Goal: Information Seeking & Learning: Learn about a topic

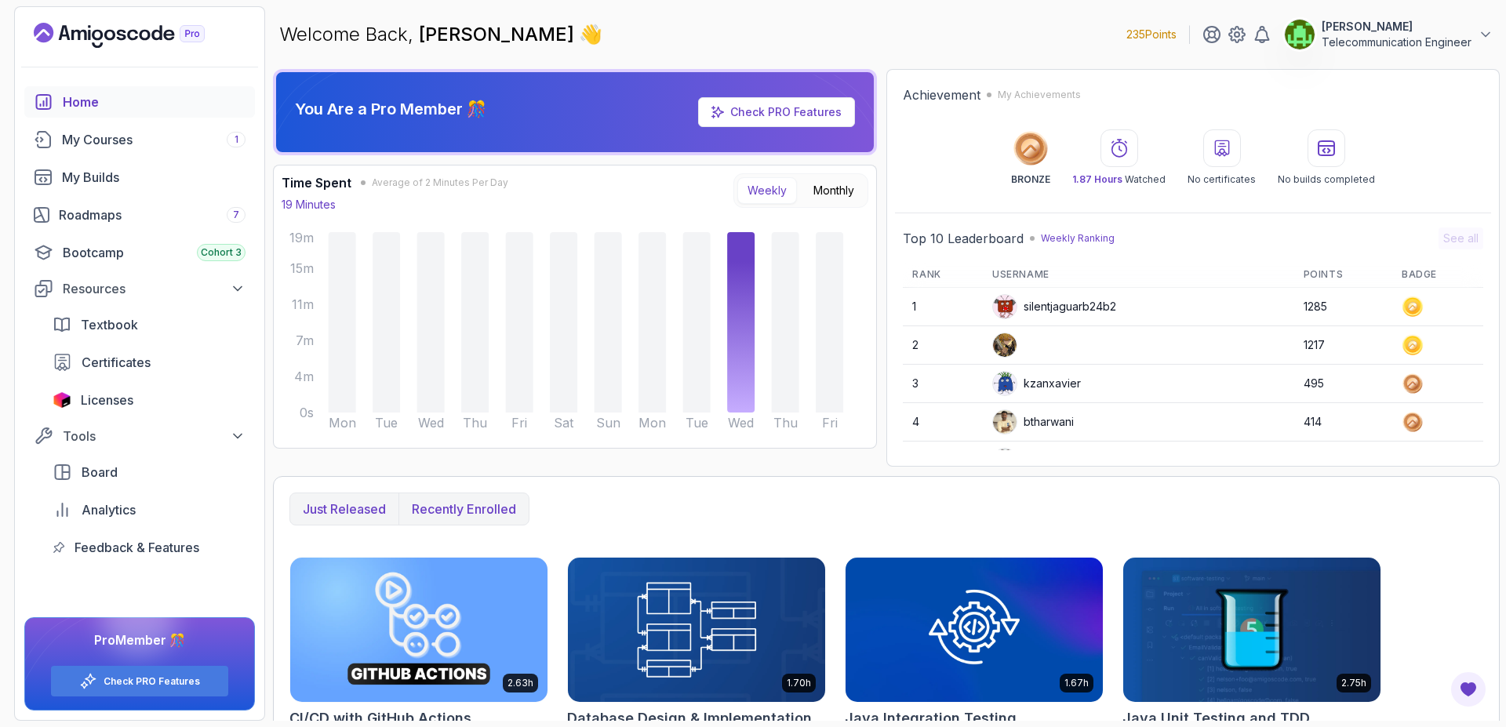
click at [446, 509] on p "Recently enrolled" at bounding box center [464, 509] width 104 height 19
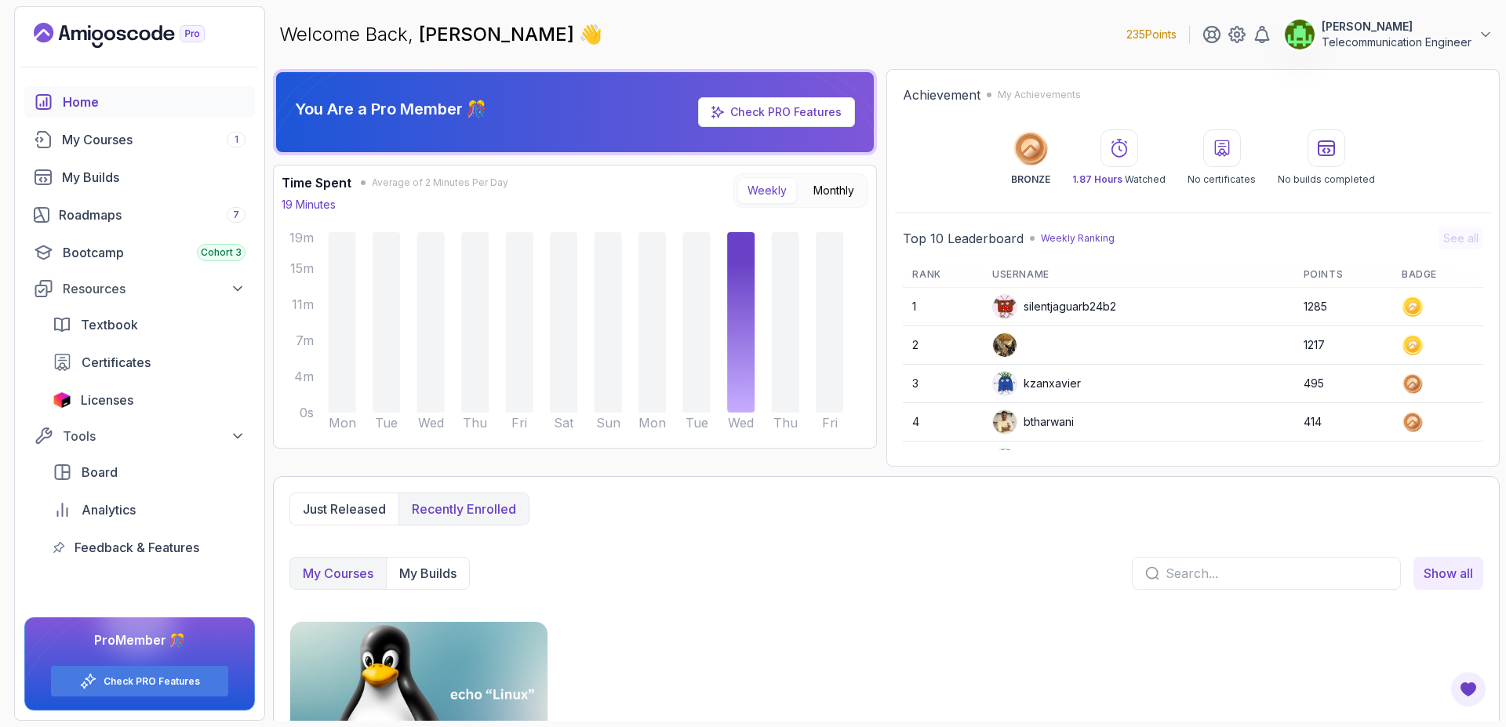
click at [439, 653] on img at bounding box center [419, 693] width 270 height 151
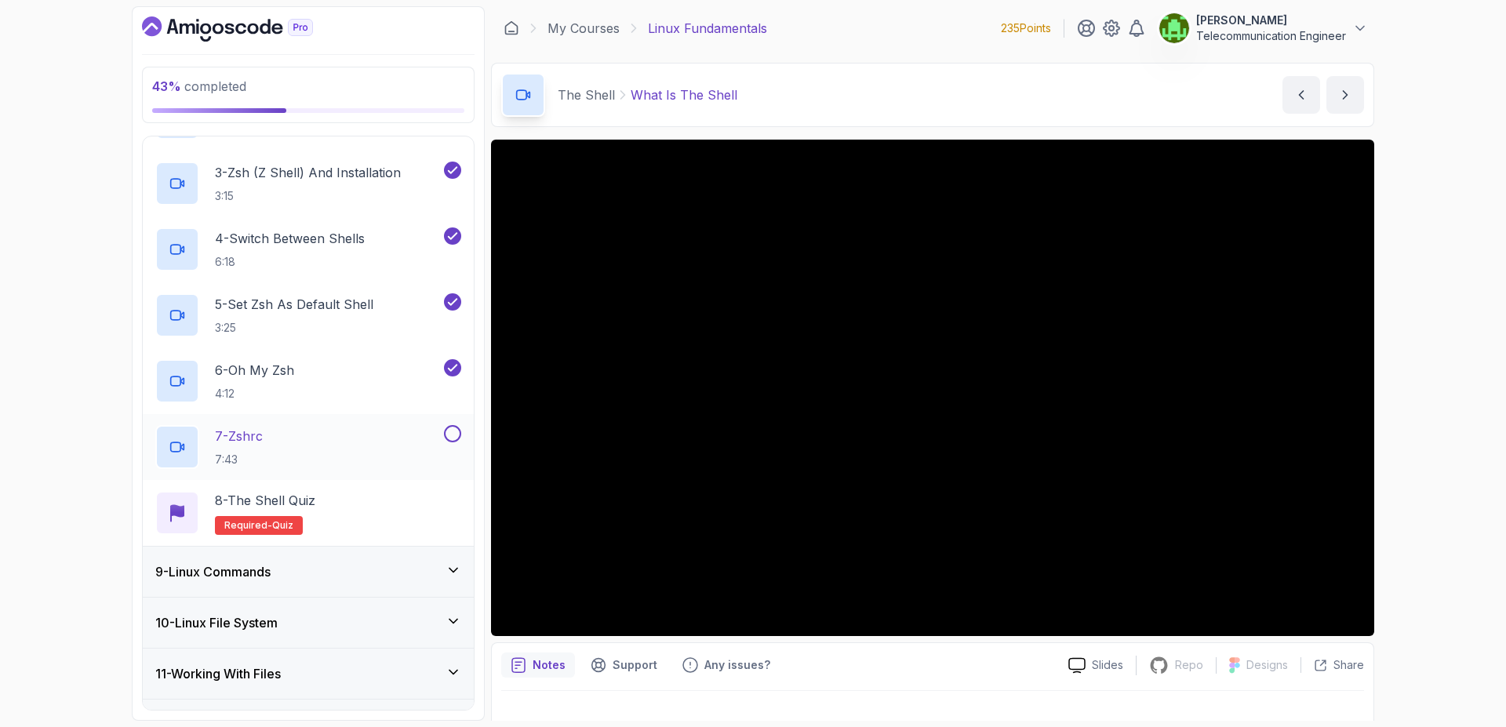
scroll to position [546, 0]
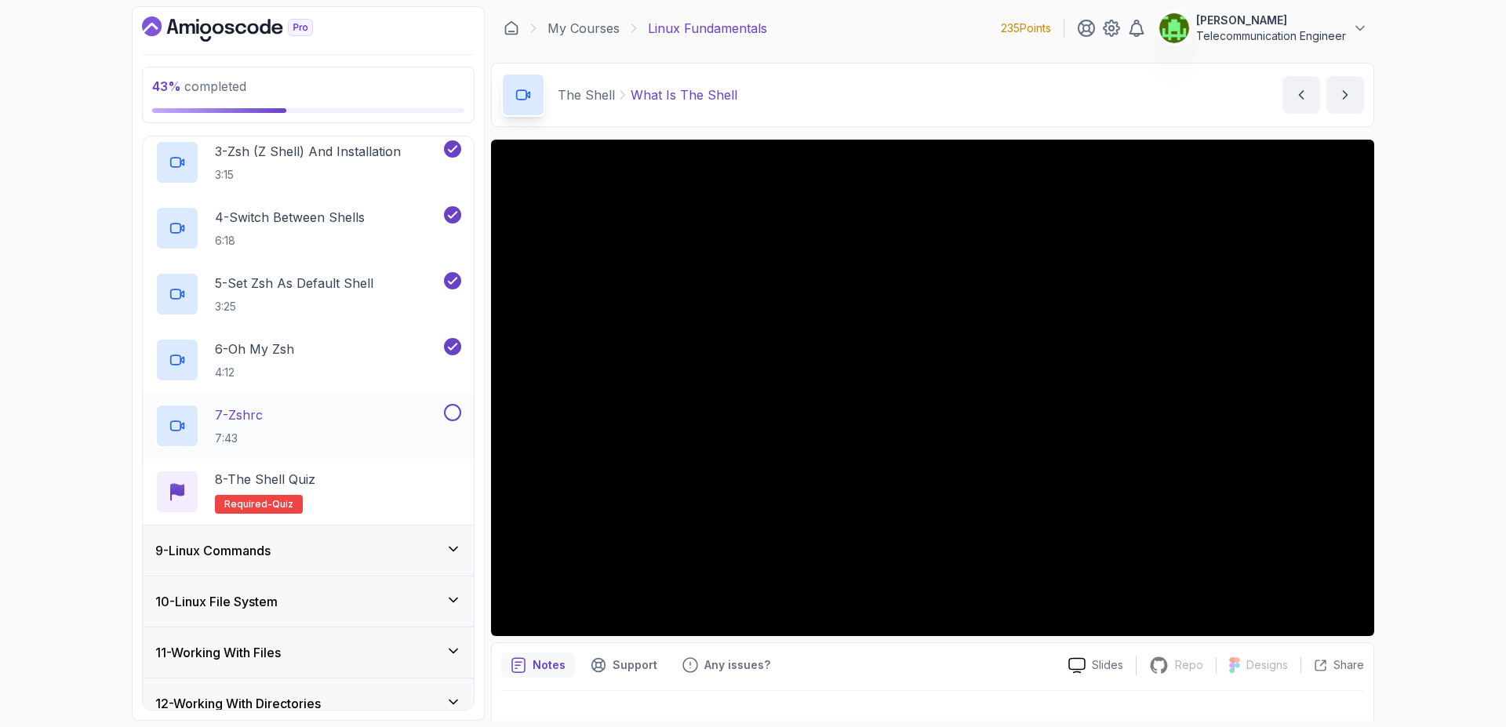
click at [331, 434] on div "7 - Zshrc 7:43" at bounding box center [298, 426] width 286 height 44
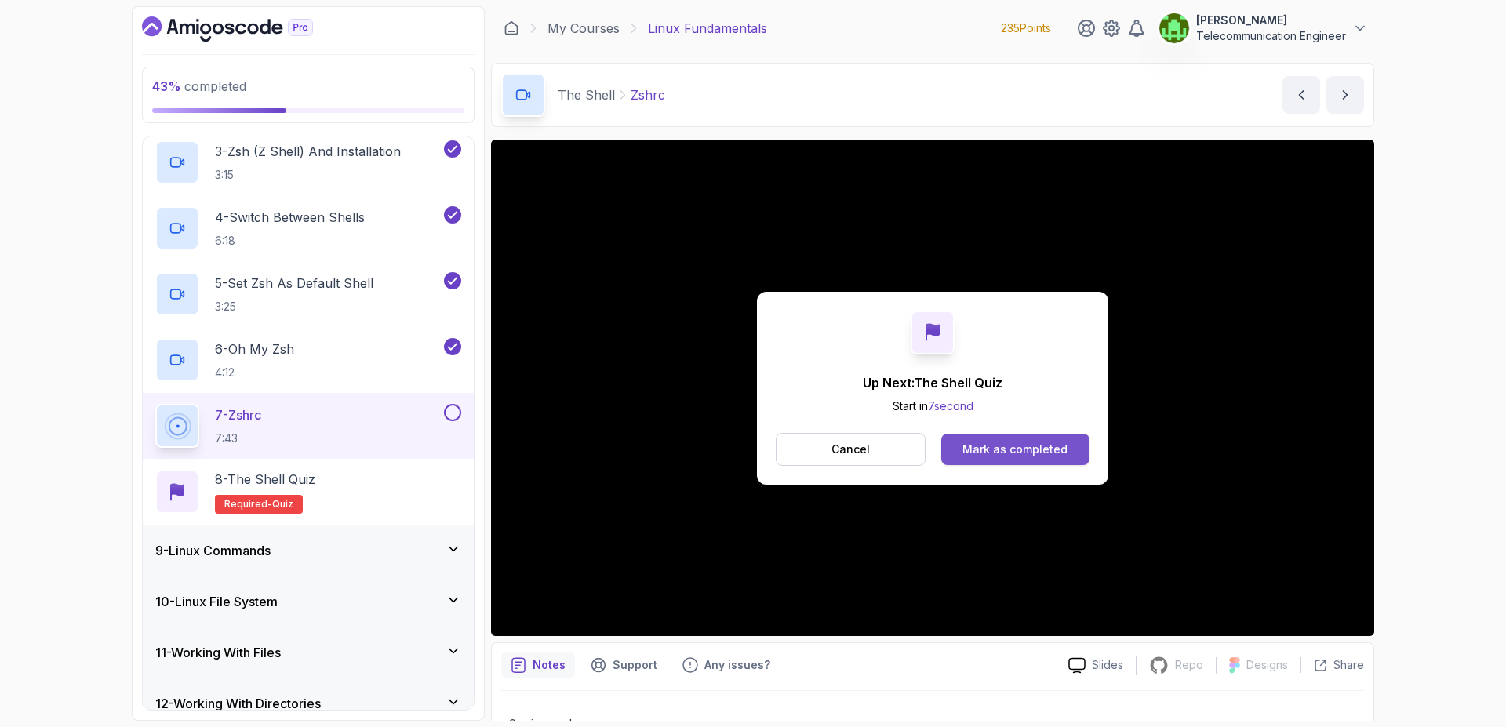
click at [1025, 451] on div "Mark as completed" at bounding box center [1015, 450] width 105 height 16
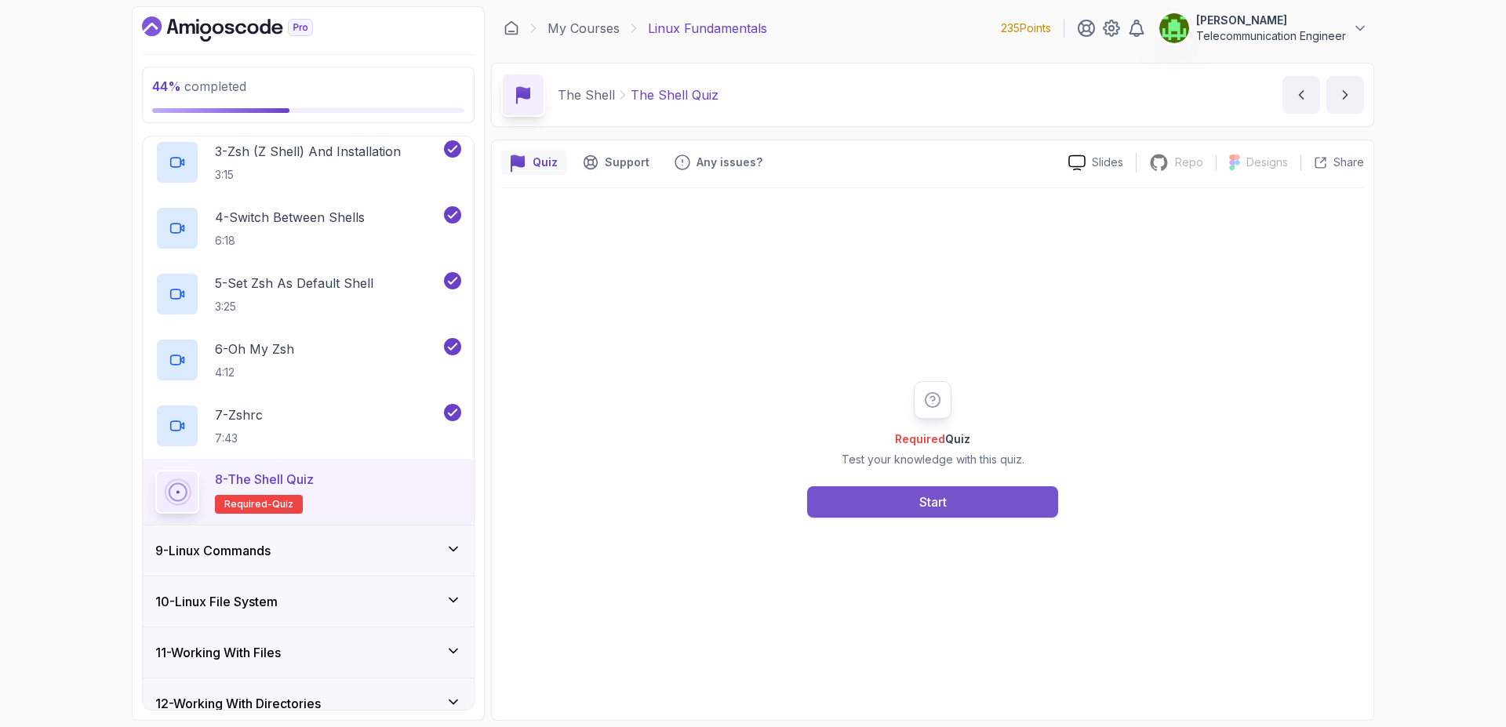
click at [949, 512] on button "Start" at bounding box center [932, 501] width 251 height 31
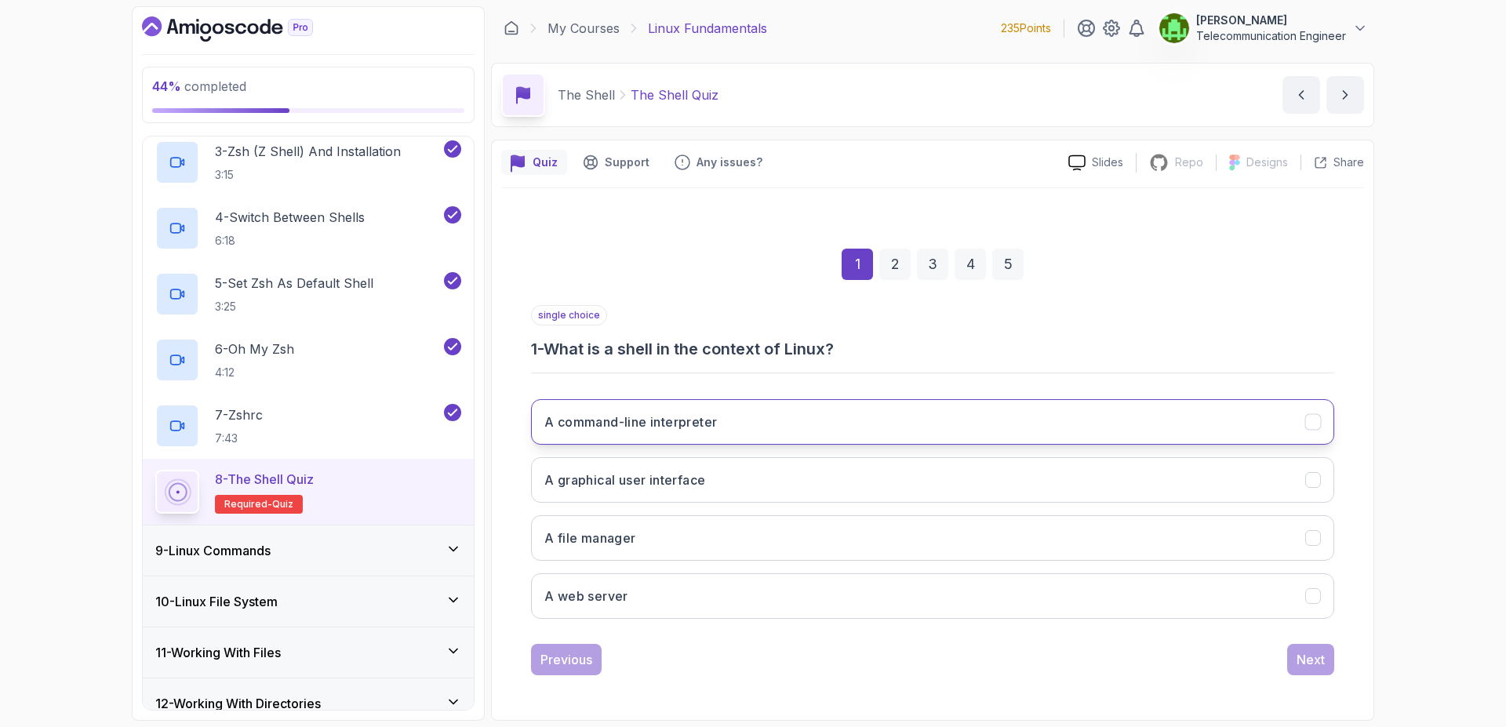
click at [744, 413] on button "A command-line interpreter" at bounding box center [932, 422] width 803 height 46
click at [1304, 665] on div "Next" at bounding box center [1311, 659] width 28 height 19
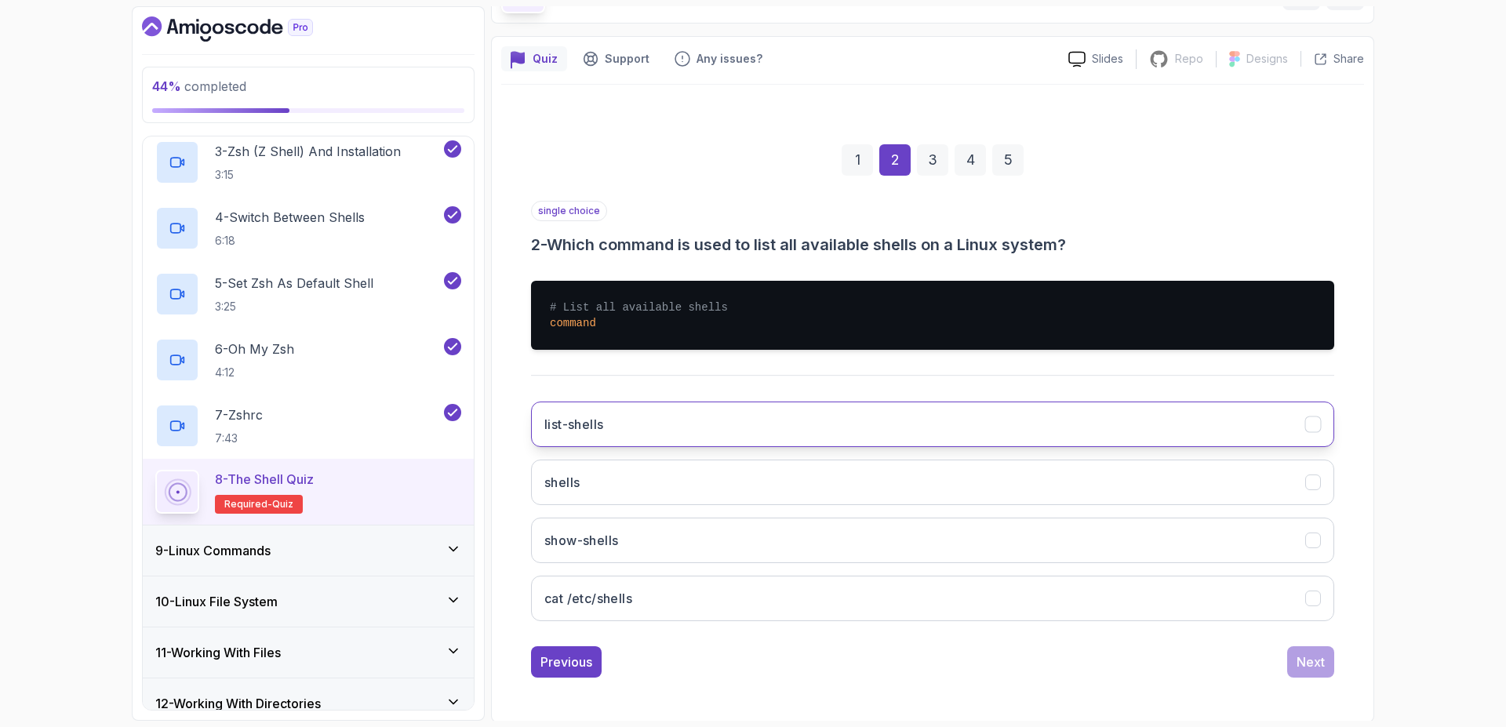
scroll to position [105, 0]
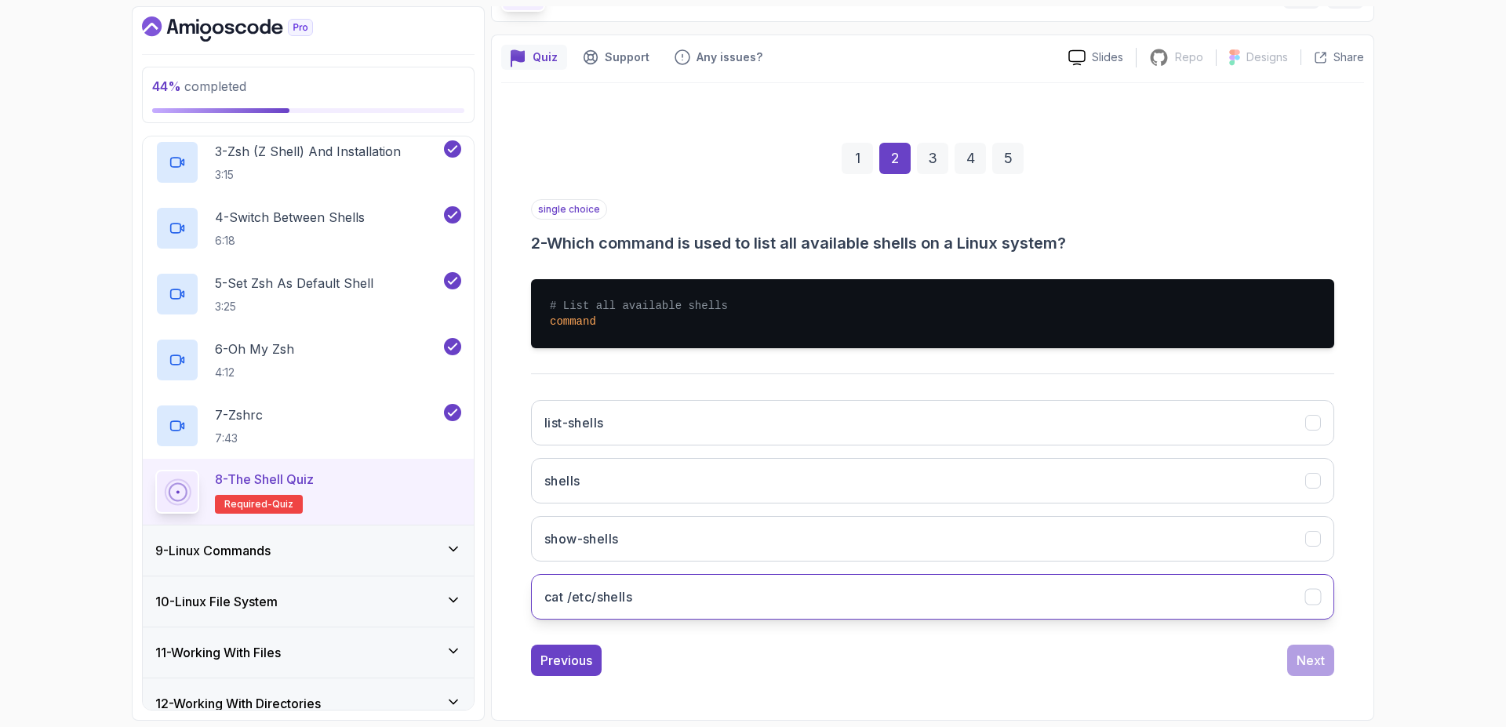
click at [992, 619] on button "cat /etc/shells" at bounding box center [932, 597] width 803 height 46
click at [1305, 661] on div "Next" at bounding box center [1311, 660] width 28 height 19
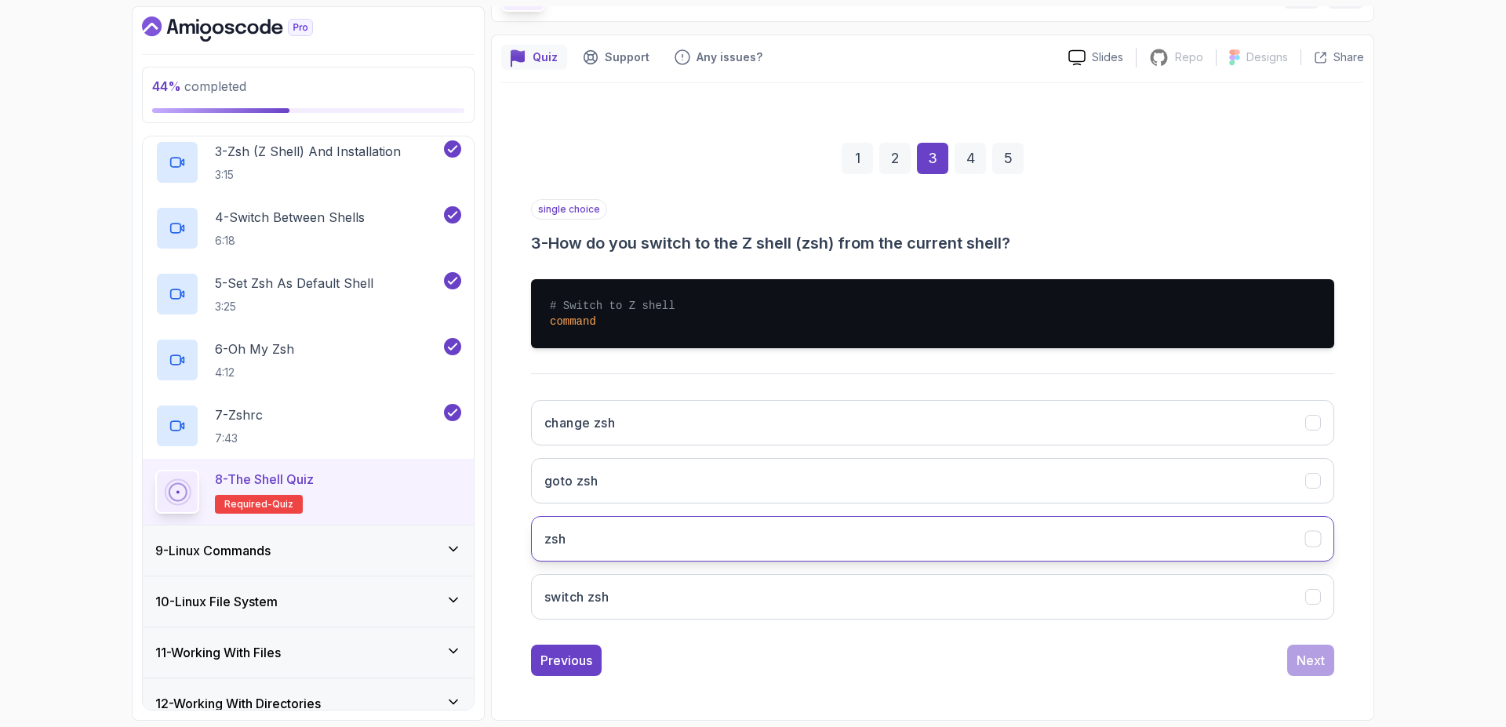
click at [942, 561] on button "zsh" at bounding box center [932, 539] width 803 height 46
click at [1310, 650] on button "Next" at bounding box center [1310, 660] width 47 height 31
click at [934, 539] on button "chsh -s $(which zsh)" at bounding box center [932, 539] width 803 height 46
click at [1306, 654] on div "Next" at bounding box center [1311, 660] width 28 height 19
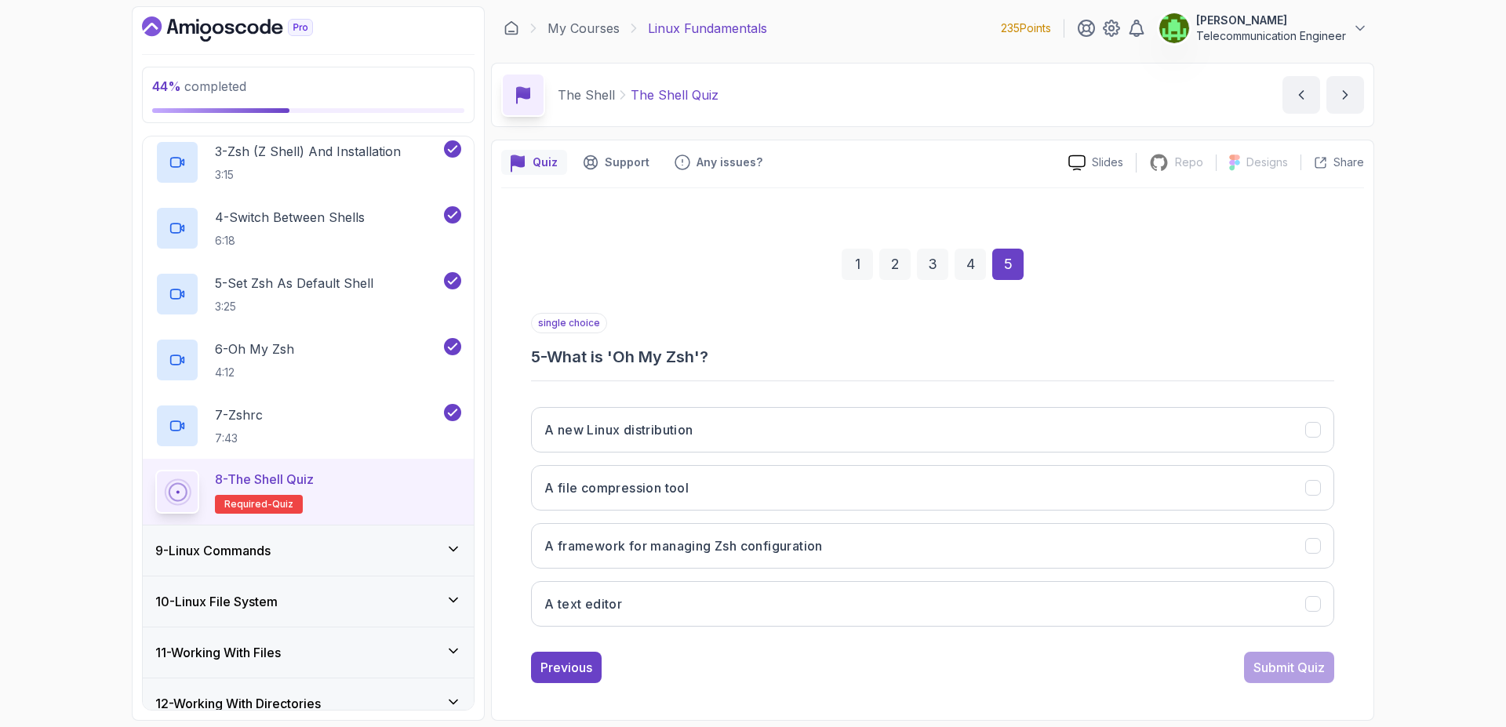
scroll to position [0, 0]
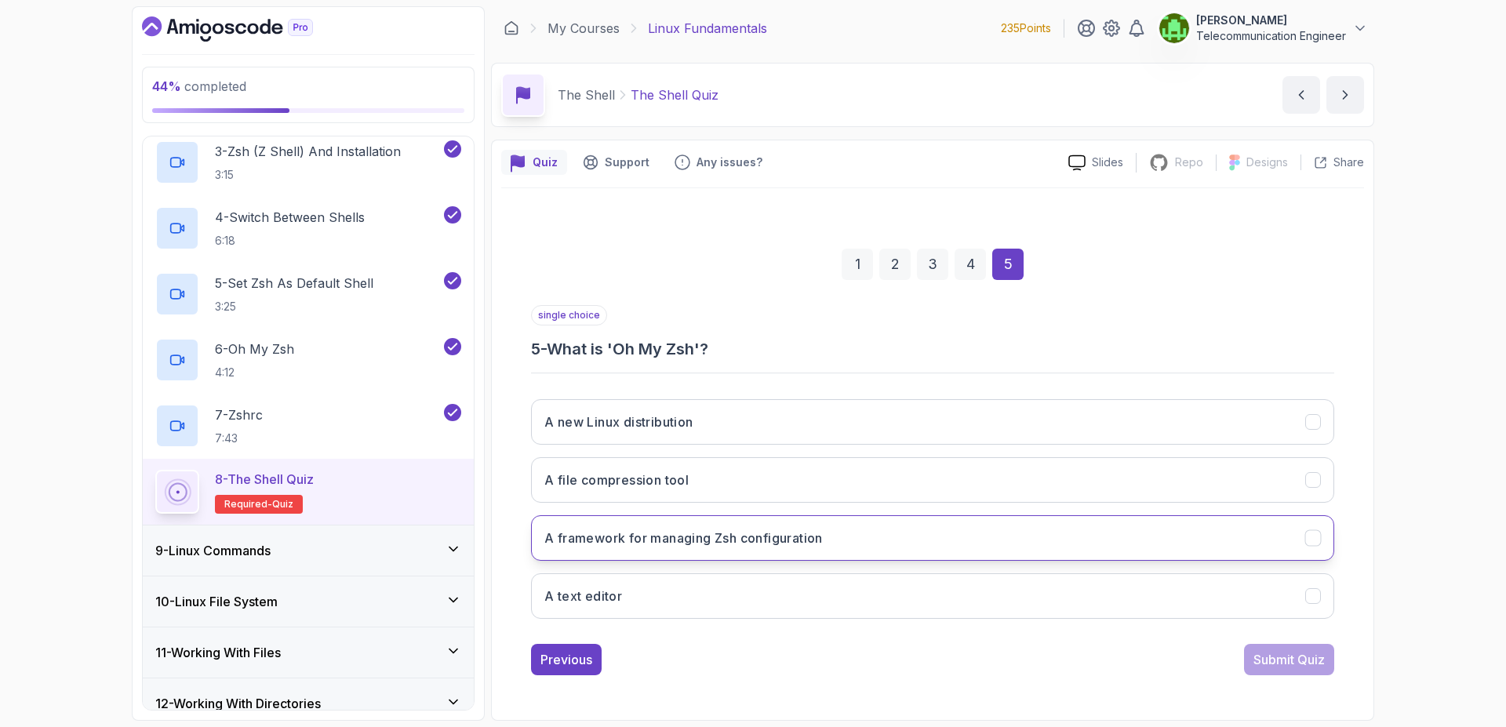
click at [960, 554] on button "A framework for managing Zsh configuration" at bounding box center [932, 538] width 803 height 46
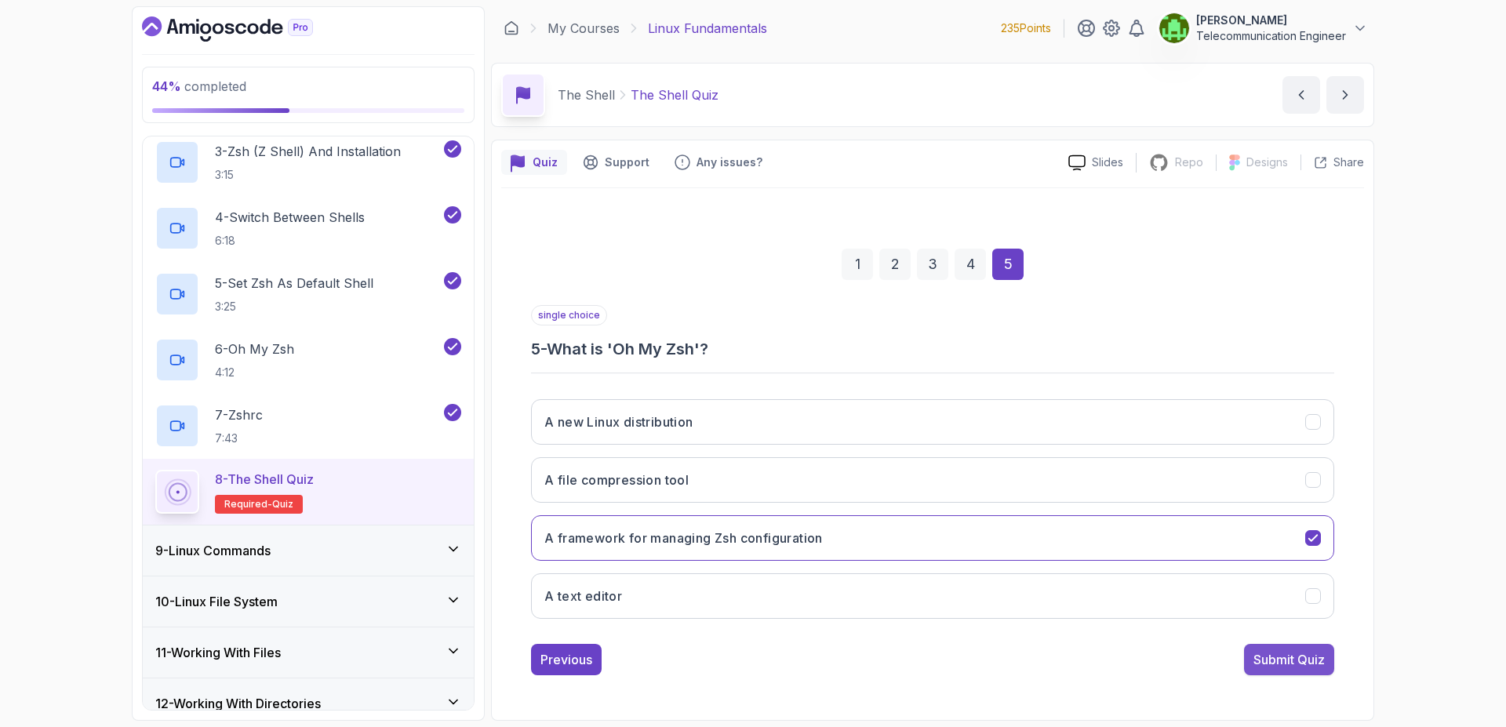
click at [1300, 662] on div "Submit Quiz" at bounding box center [1289, 659] width 71 height 19
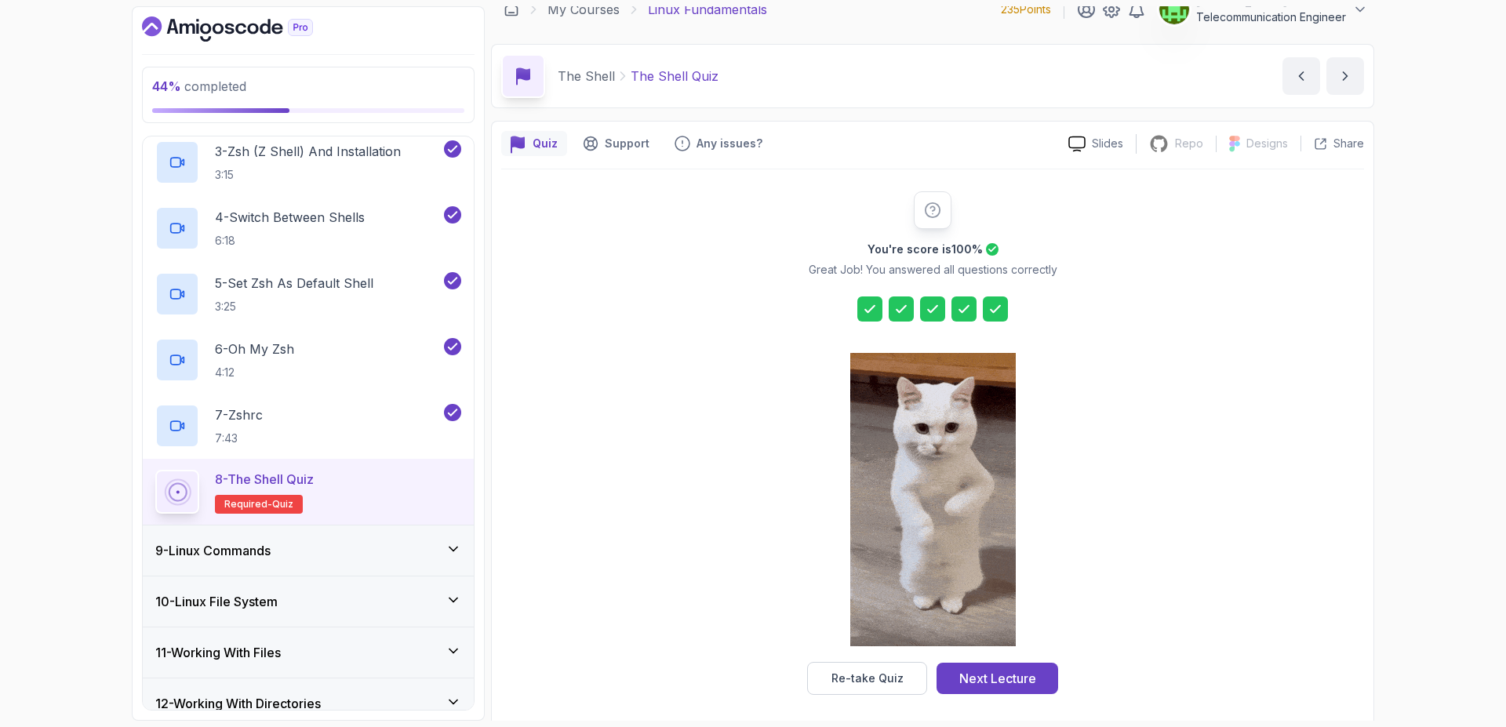
scroll to position [25, 0]
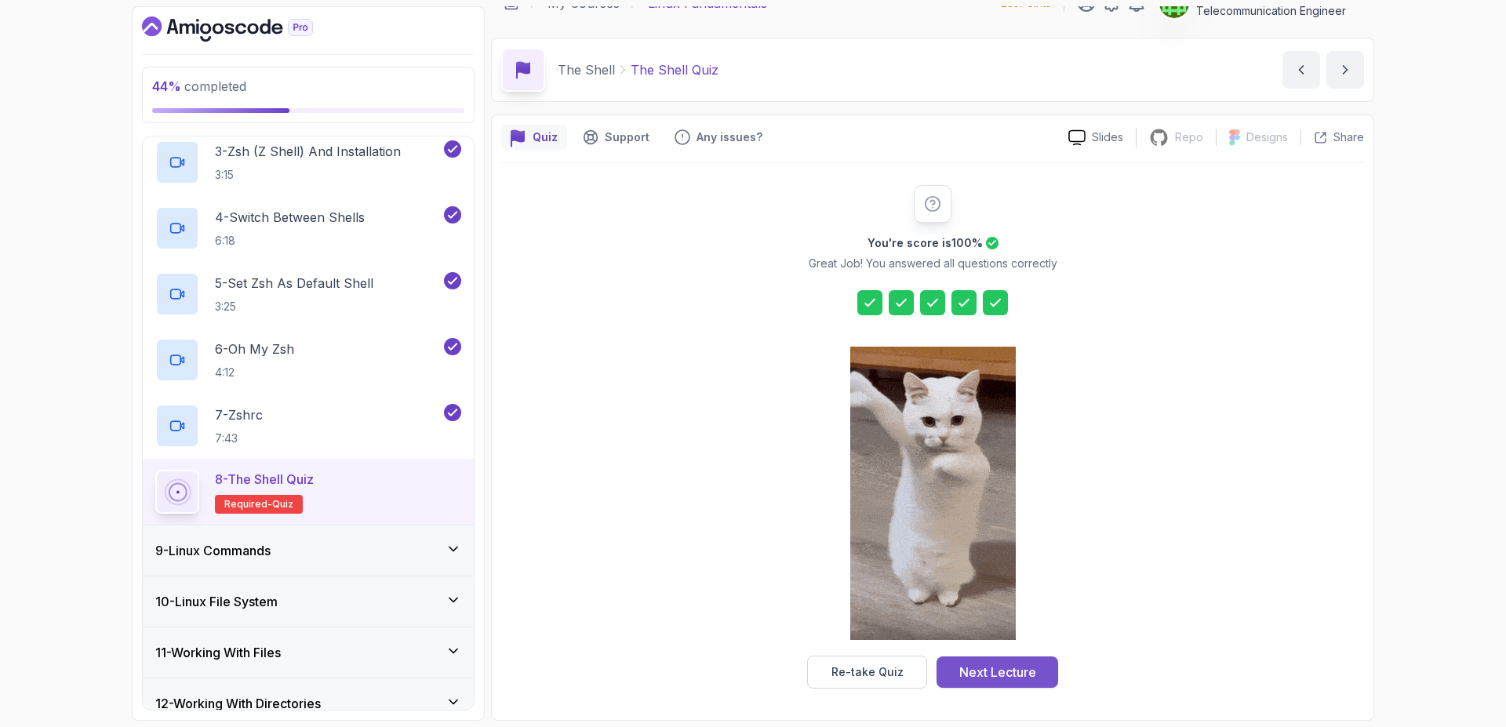
click at [1033, 669] on div "Next Lecture" at bounding box center [998, 672] width 77 height 19
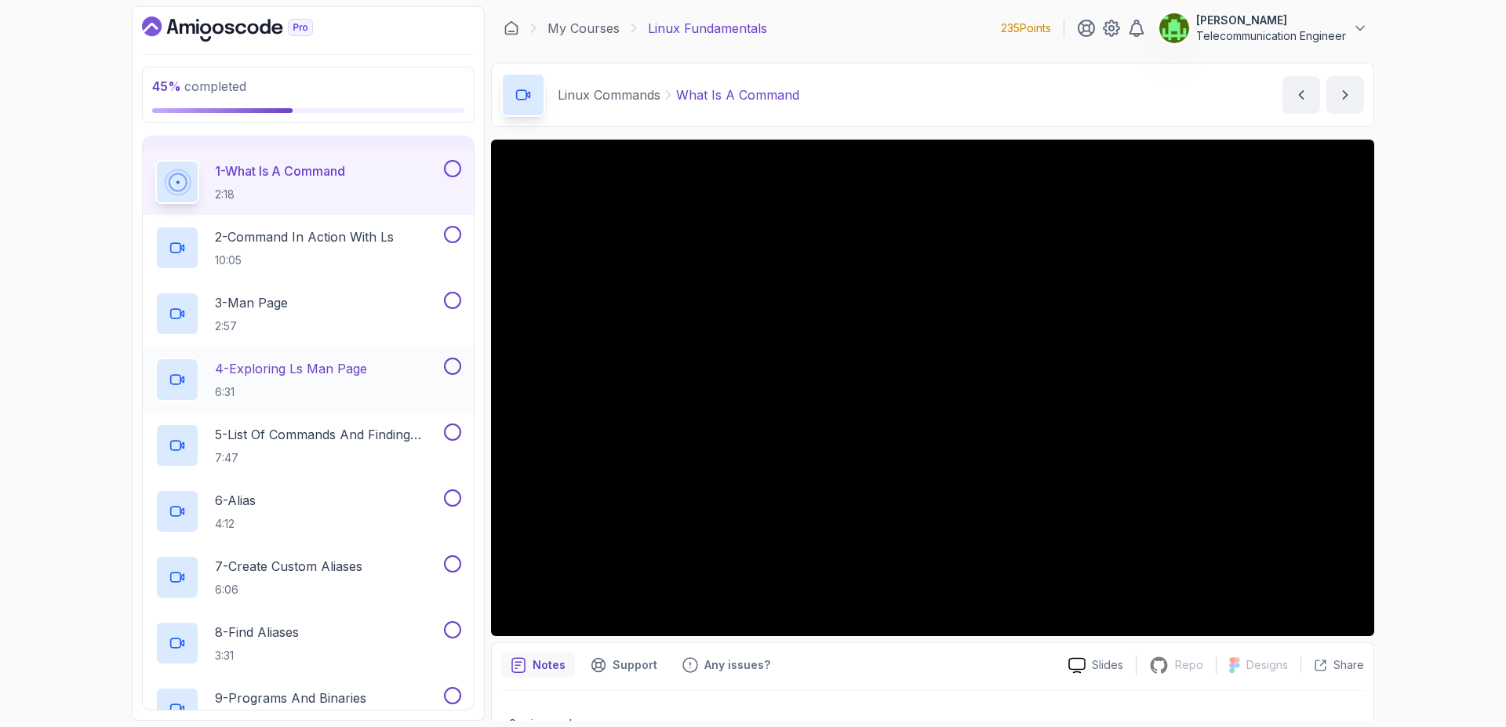
scroll to position [443, 0]
